Goal: Task Accomplishment & Management: Use online tool/utility

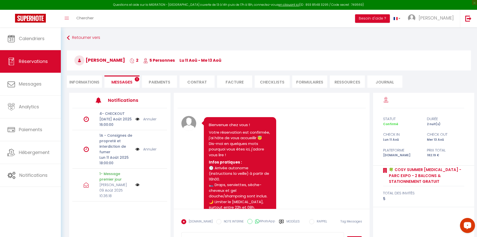
scroll to position [568, 0]
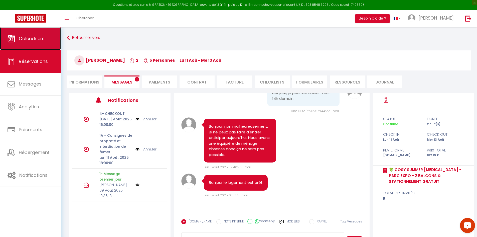
click at [35, 34] on link "Calendriers" at bounding box center [30, 38] width 61 height 23
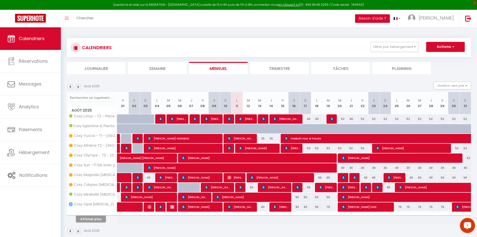
click at [387, 73] on li "Planning" at bounding box center [402, 68] width 59 height 12
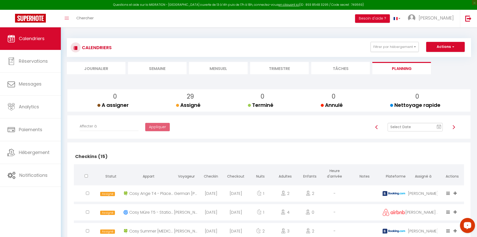
click at [412, 129] on input "text" at bounding box center [415, 127] width 55 height 9
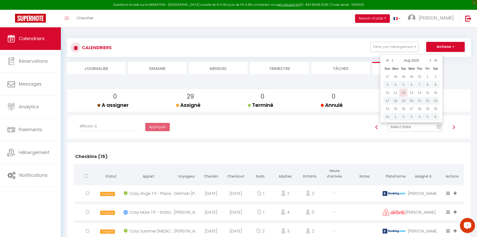
click at [403, 91] on td "12" at bounding box center [404, 93] width 8 height 8
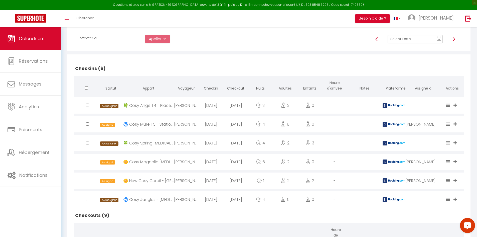
scroll to position [100, 0]
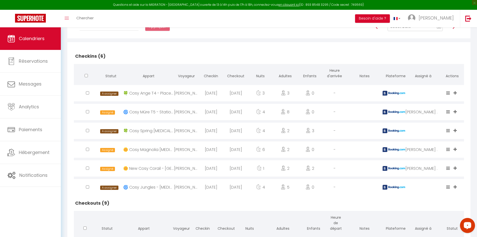
click at [87, 91] on input "checkbox" at bounding box center [87, 92] width 3 height 3
checkbox input "true"
click at [87, 94] on input "checkbox" at bounding box center [87, 92] width 3 height 3
checkbox input "true"
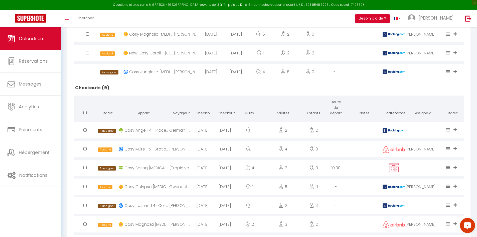
scroll to position [226, 0]
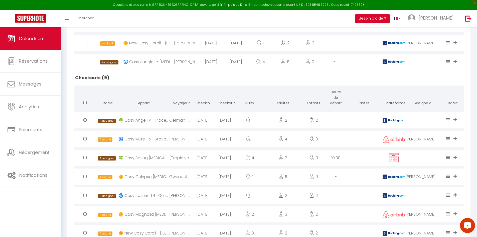
click at [85, 121] on input "checkbox" at bounding box center [84, 119] width 3 height 3
checkbox input "true"
click at [85, 156] on input "checkbox" at bounding box center [84, 157] width 3 height 3
checkbox input "true"
click at [86, 195] on input "checkbox" at bounding box center [84, 194] width 3 height 3
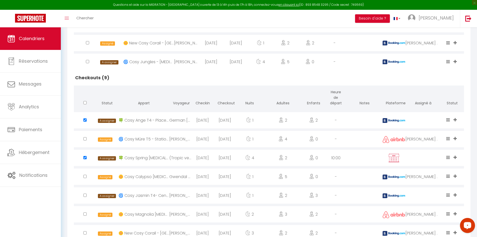
checkbox input "true"
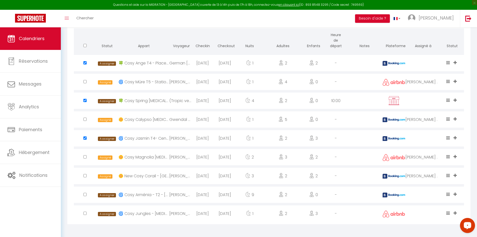
scroll to position [283, 0]
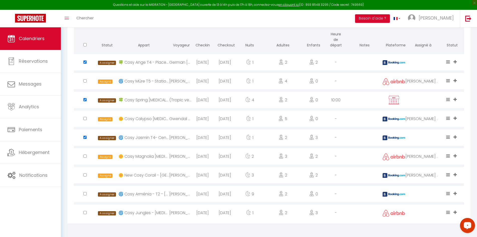
click at [84, 192] on input "checkbox" at bounding box center [84, 193] width 3 height 3
checkbox input "true"
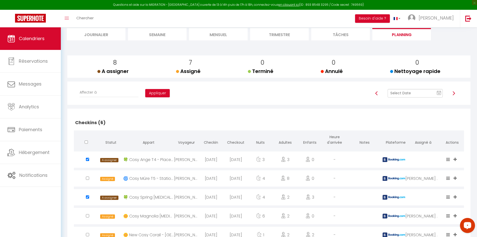
scroll to position [33, 0]
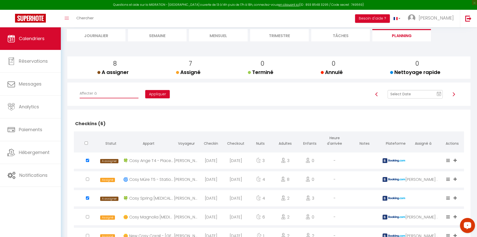
click at [108, 92] on select "Affecter à [PERSON_NAME] [PERSON_NAME] [PERSON_NAME] [PERSON_NAME] [PERSON_NAME…" at bounding box center [109, 94] width 59 height 10
select select "42227"
click at [80, 89] on select "Affecter à [PERSON_NAME] [PERSON_NAME] [PERSON_NAME] [PERSON_NAME] [PERSON_NAME…" at bounding box center [109, 94] width 59 height 10
click at [145, 93] on button "Appliquer" at bounding box center [157, 94] width 25 height 9
checkbox input "false"
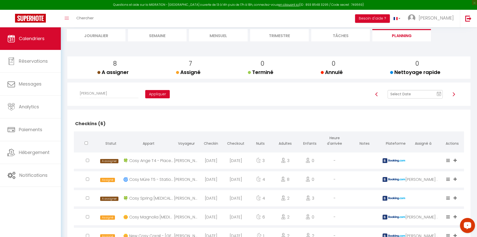
checkbox input "false"
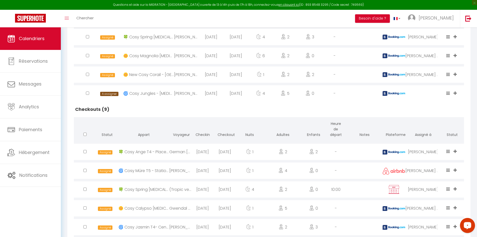
scroll to position [208, 0]
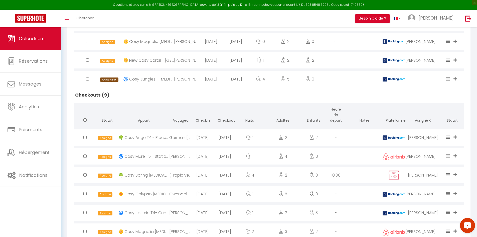
checkbox input "true"
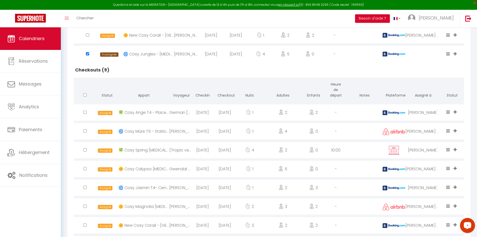
scroll to position [283, 0]
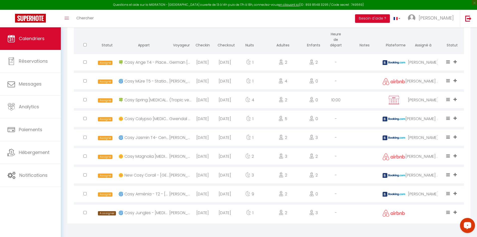
click at [86, 212] on input "checkbox" at bounding box center [84, 212] width 3 height 3
checkbox input "true"
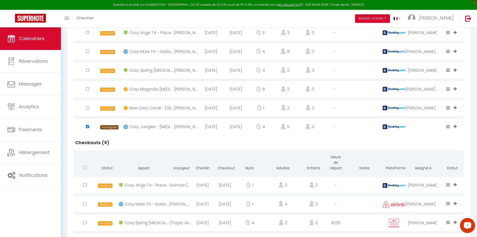
scroll to position [0, 0]
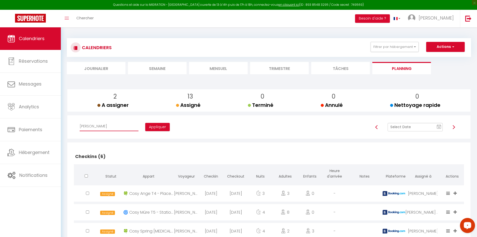
click at [119, 124] on select "Affecter à [PERSON_NAME] [PERSON_NAME] [PERSON_NAME] [PERSON_NAME] [PERSON_NAME…" at bounding box center [109, 127] width 59 height 10
select select "34416"
click at [80, 122] on select "Affecter à [PERSON_NAME] [PERSON_NAME] [PERSON_NAME] [PERSON_NAME] [PERSON_NAME…" at bounding box center [109, 127] width 59 height 10
click at [145, 127] on button "Appliquer" at bounding box center [157, 127] width 25 height 9
checkbox input "false"
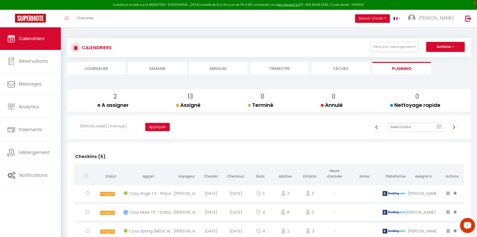
checkbox input "false"
click at [421, 129] on input "text" at bounding box center [415, 127] width 55 height 9
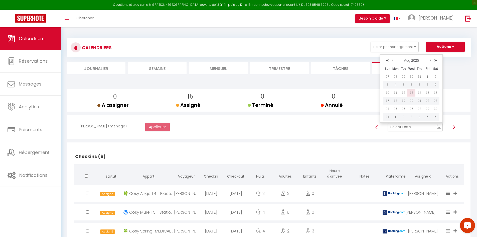
click at [412, 93] on td "13" at bounding box center [412, 93] width 8 height 8
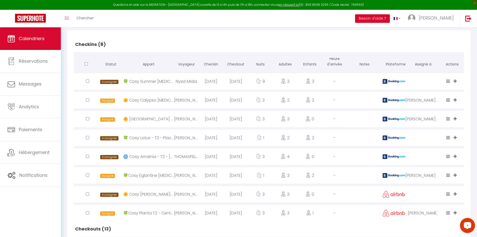
scroll to position [125, 0]
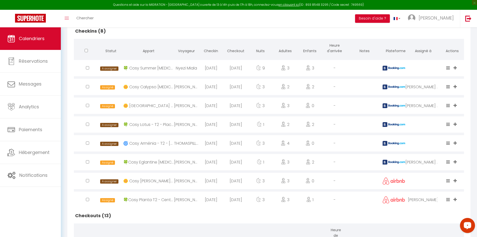
click at [87, 68] on input "checkbox" at bounding box center [87, 67] width 3 height 3
checkbox input "true"
click at [87, 69] on input "checkbox" at bounding box center [87, 67] width 3 height 3
checkbox input "true"
click at [88, 69] on input "checkbox" at bounding box center [87, 67] width 3 height 3
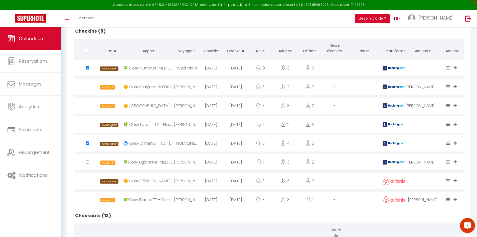
checkbox input "true"
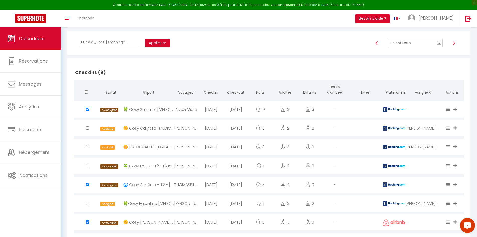
scroll to position [75, 0]
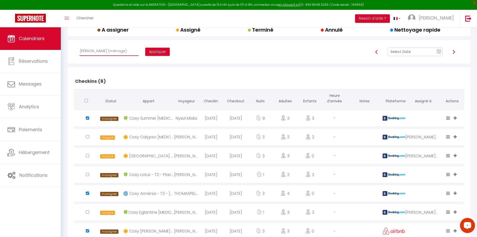
click at [115, 52] on select "Affecter à [PERSON_NAME] [PERSON_NAME] [PERSON_NAME] [PERSON_NAME] [PERSON_NAME…" at bounding box center [109, 51] width 59 height 10
select select "42227"
click at [80, 46] on select "Affecter à [PERSON_NAME] [PERSON_NAME] [PERSON_NAME] [PERSON_NAME] [PERSON_NAME…" at bounding box center [109, 51] width 59 height 10
click at [145, 51] on button "Appliquer" at bounding box center [157, 52] width 25 height 9
checkbox input "false"
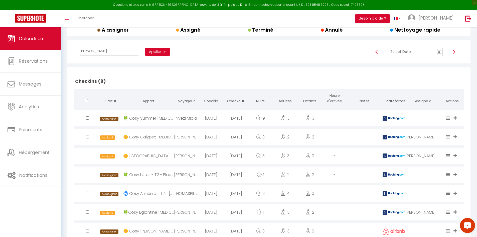
checkbox input "false"
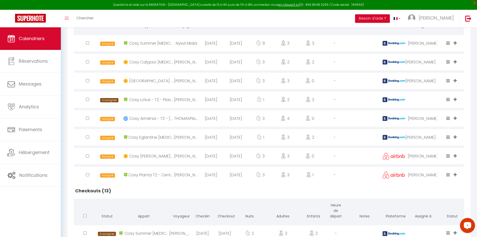
scroll to position [150, 0]
click at [87, 51] on div at bounding box center [86, 43] width 25 height 16
click at [88, 44] on input "checkbox" at bounding box center [87, 42] width 3 height 3
checkbox input "true"
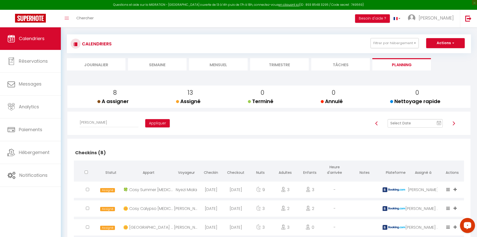
scroll to position [0, 0]
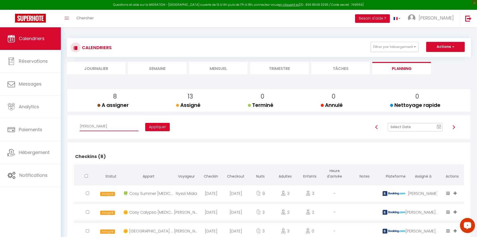
click at [110, 126] on select "Affecter à [PERSON_NAME] [PERSON_NAME] [PERSON_NAME] [PERSON_NAME] [PERSON_NAME…" at bounding box center [109, 127] width 59 height 10
select select "34416"
click at [80, 122] on select "Affecter à [PERSON_NAME] [PERSON_NAME] [PERSON_NAME] [PERSON_NAME] [PERSON_NAME…" at bounding box center [109, 127] width 59 height 10
click at [148, 126] on button "Appliquer" at bounding box center [157, 127] width 25 height 9
checkbox input "false"
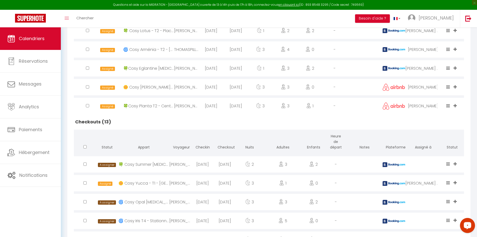
scroll to position [251, 0]
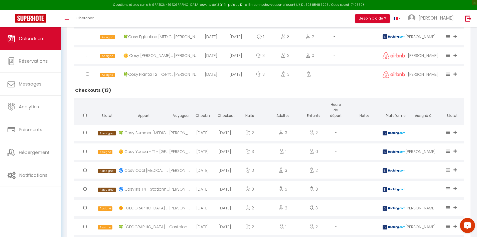
click at [85, 132] on input "checkbox" at bounding box center [84, 132] width 3 height 3
checkbox input "true"
click at [87, 170] on div at bounding box center [85, 170] width 22 height 16
click at [85, 170] on input "checkbox" at bounding box center [84, 169] width 3 height 3
checkbox input "true"
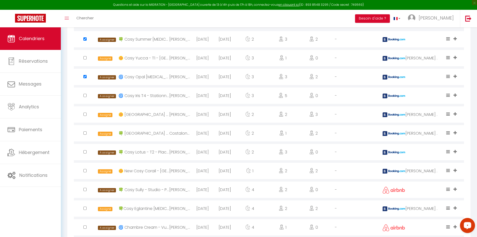
scroll to position [351, 0]
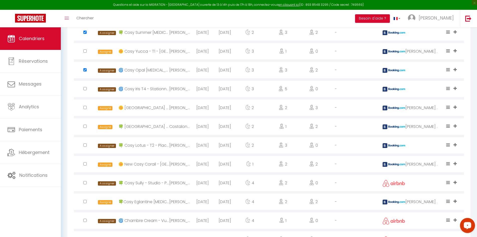
click at [85, 183] on input "checkbox" at bounding box center [84, 182] width 3 height 3
checkbox input "true"
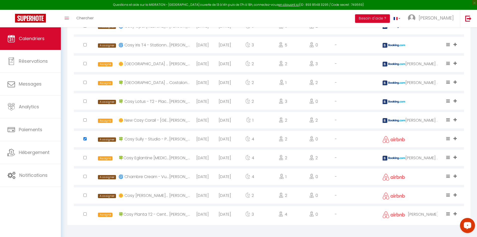
scroll to position [396, 0]
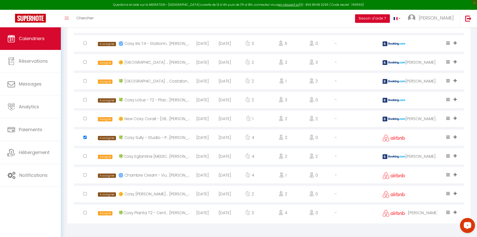
click at [84, 175] on input "checkbox" at bounding box center [84, 174] width 3 height 3
checkbox input "true"
click at [85, 194] on input "checkbox" at bounding box center [84, 193] width 3 height 3
checkbox input "true"
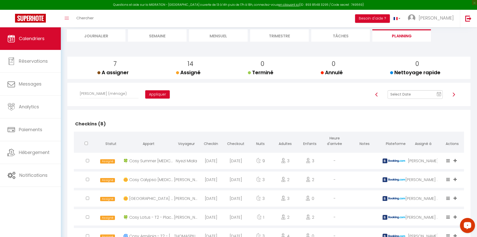
scroll to position [0, 0]
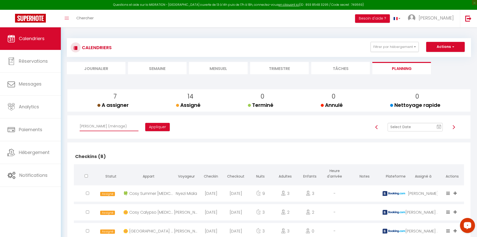
click at [115, 126] on select "Affecter à [PERSON_NAME] [PERSON_NAME] [PERSON_NAME] [PERSON_NAME] [PERSON_NAME…" at bounding box center [109, 127] width 59 height 10
select select "42227"
click at [80, 122] on select "Affecter à [PERSON_NAME] [PERSON_NAME] [PERSON_NAME] [PERSON_NAME] [PERSON_NAME…" at bounding box center [109, 127] width 59 height 10
click at [145, 125] on button "Appliquer" at bounding box center [157, 127] width 25 height 9
checkbox input "false"
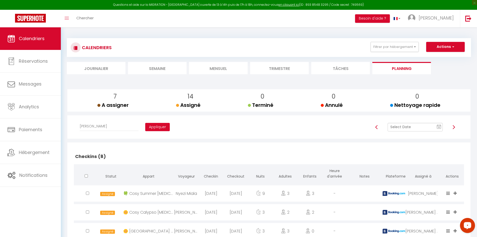
checkbox input "false"
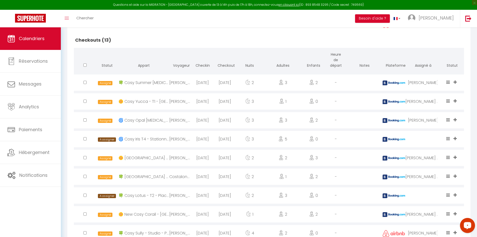
scroll to position [326, 0]
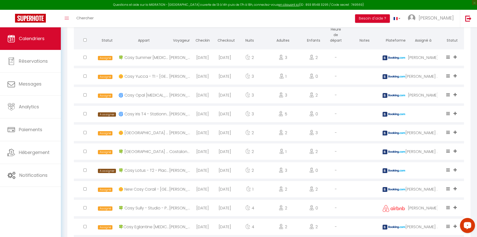
click at [85, 114] on input "checkbox" at bounding box center [84, 113] width 3 height 3
checkbox input "true"
click at [85, 170] on input "checkbox" at bounding box center [84, 169] width 3 height 3
checkbox input "true"
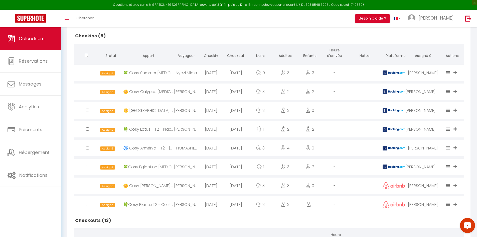
scroll to position [0, 0]
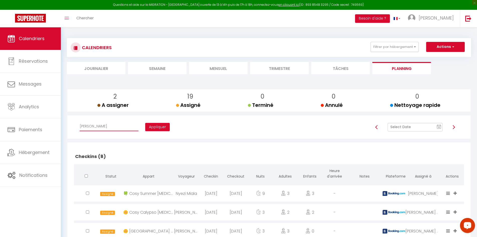
click at [115, 130] on select "Affecter à [PERSON_NAME] [PERSON_NAME] [PERSON_NAME] [PERSON_NAME] [PERSON_NAME…" at bounding box center [109, 127] width 59 height 10
select select "34416"
click at [80, 122] on select "Affecter à [PERSON_NAME] [PERSON_NAME] [PERSON_NAME] [PERSON_NAME] [PERSON_NAME…" at bounding box center [109, 127] width 59 height 10
click at [145, 125] on button "Appliquer" at bounding box center [157, 127] width 25 height 9
checkbox input "false"
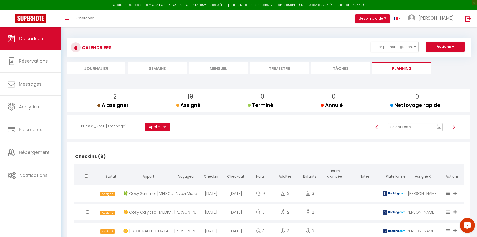
checkbox input "false"
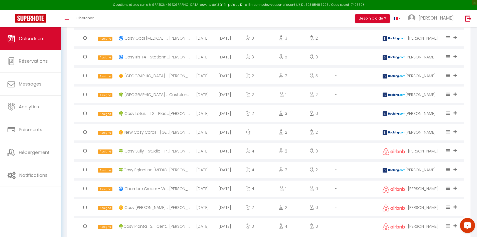
scroll to position [371, 0]
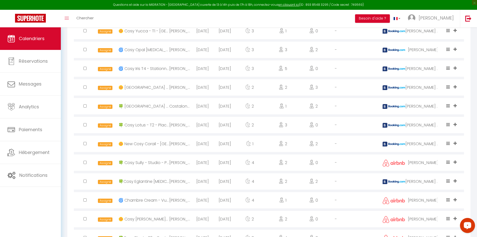
click at [85, 106] on input "checkbox" at bounding box center [84, 105] width 3 height 3
checkbox input "true"
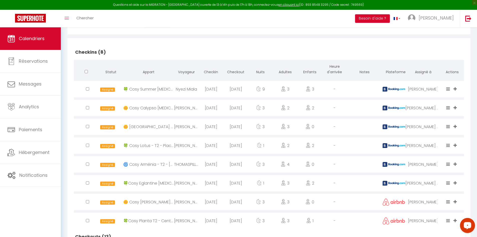
scroll to position [95, 0]
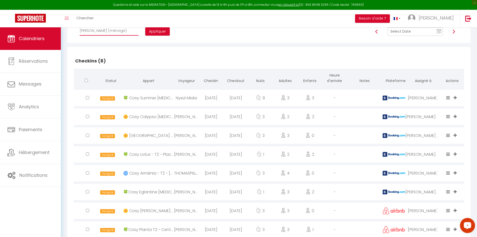
click at [109, 33] on select "Affecter à [PERSON_NAME] [PERSON_NAME] [PERSON_NAME] [PERSON_NAME] [PERSON_NAME…" at bounding box center [109, 31] width 59 height 10
select select "42227"
click at [80, 26] on select "Affecter à [PERSON_NAME] [PERSON_NAME] [PERSON_NAME] [PERSON_NAME] [PERSON_NAME…" at bounding box center [109, 31] width 59 height 10
click at [155, 28] on button "Appliquer" at bounding box center [157, 31] width 25 height 9
checkbox input "false"
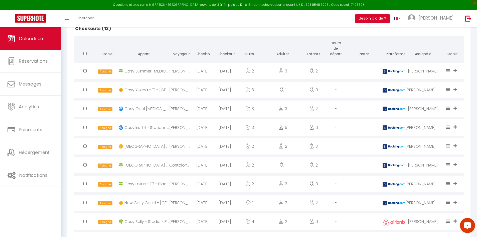
scroll to position [321, 0]
